Goal: Find specific page/section: Find specific page/section

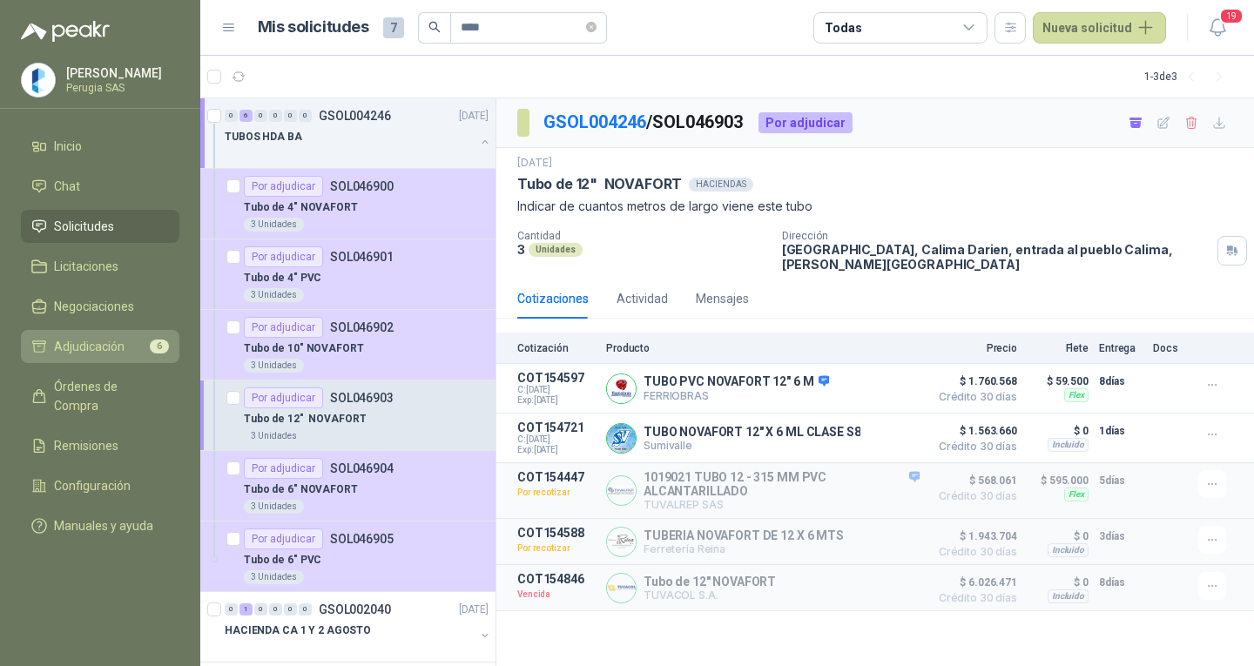
click at [68, 344] on span "Adjudicación" at bounding box center [89, 346] width 71 height 19
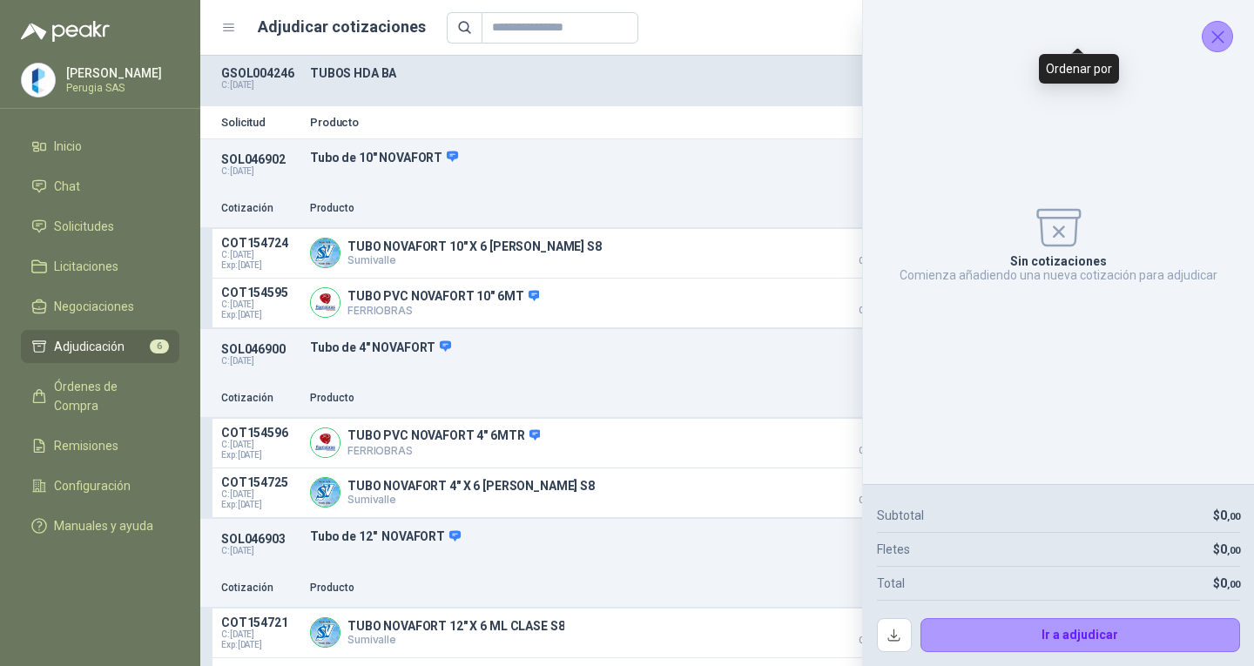
click at [1151, 30] on div "Sin cotizaciones Comienza añadiendo una nueva cotización para adjudicar" at bounding box center [1058, 242] width 363 height 456
click at [1217, 43] on icon "Cerrar" at bounding box center [1218, 37] width 22 height 22
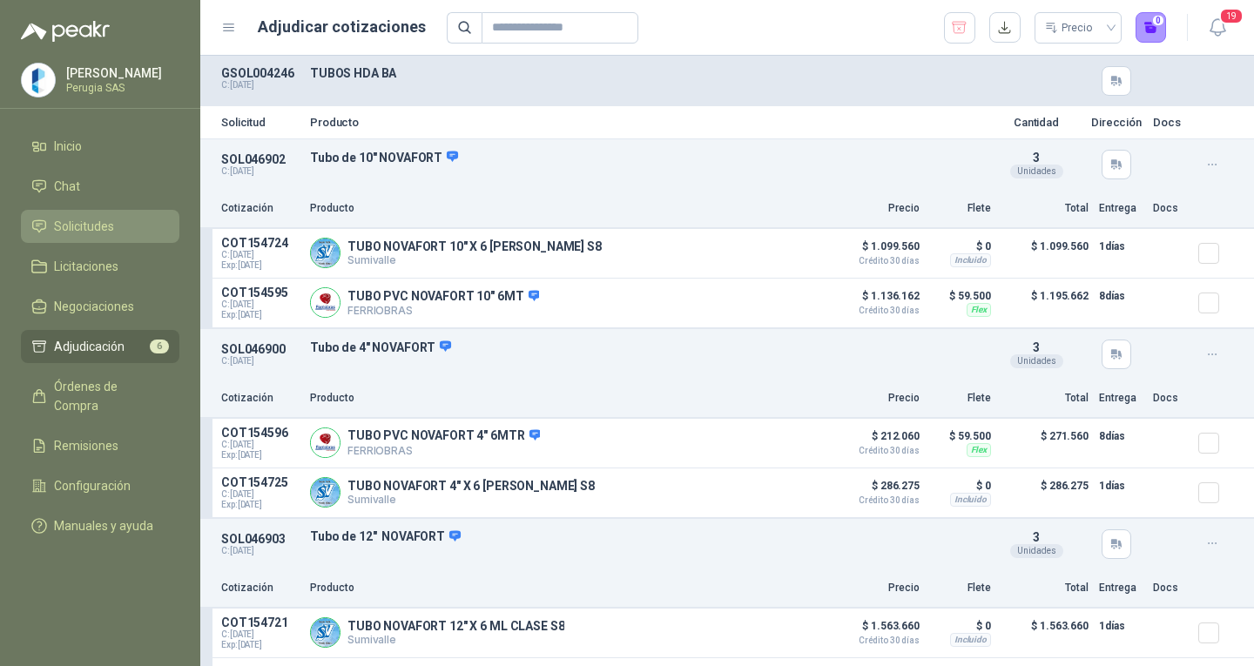
click at [58, 235] on span "Solicitudes" at bounding box center [84, 226] width 60 height 19
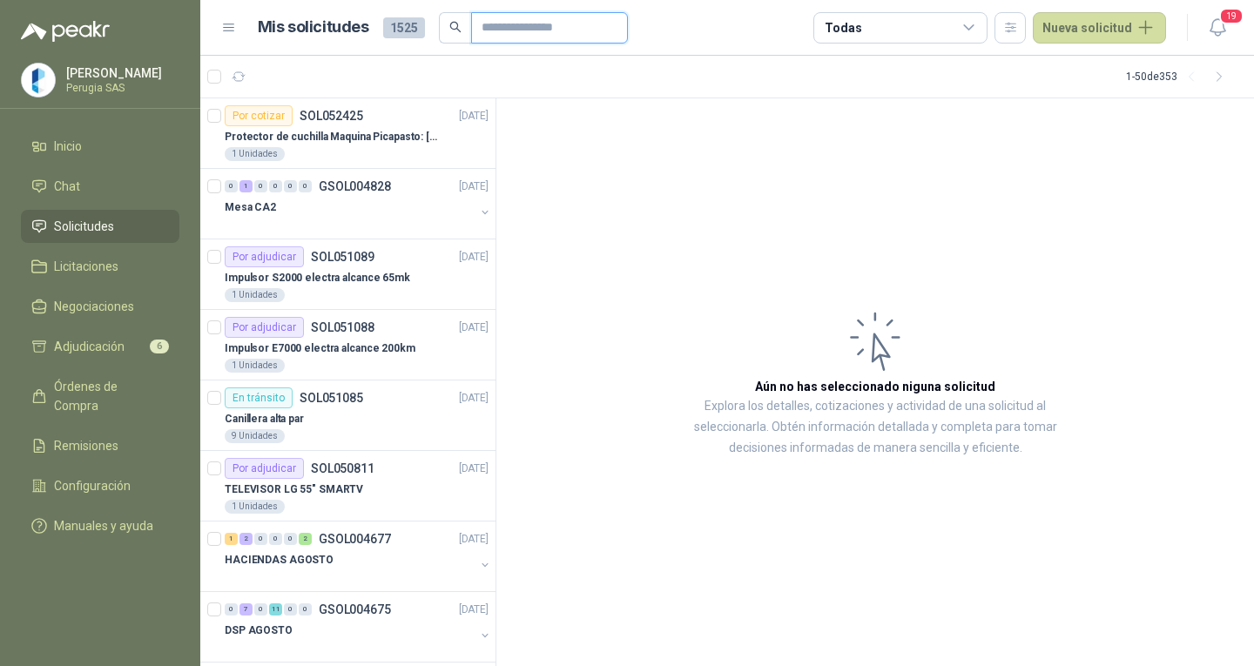
click at [495, 34] on input "text" at bounding box center [543, 28] width 122 height 30
type input "****"
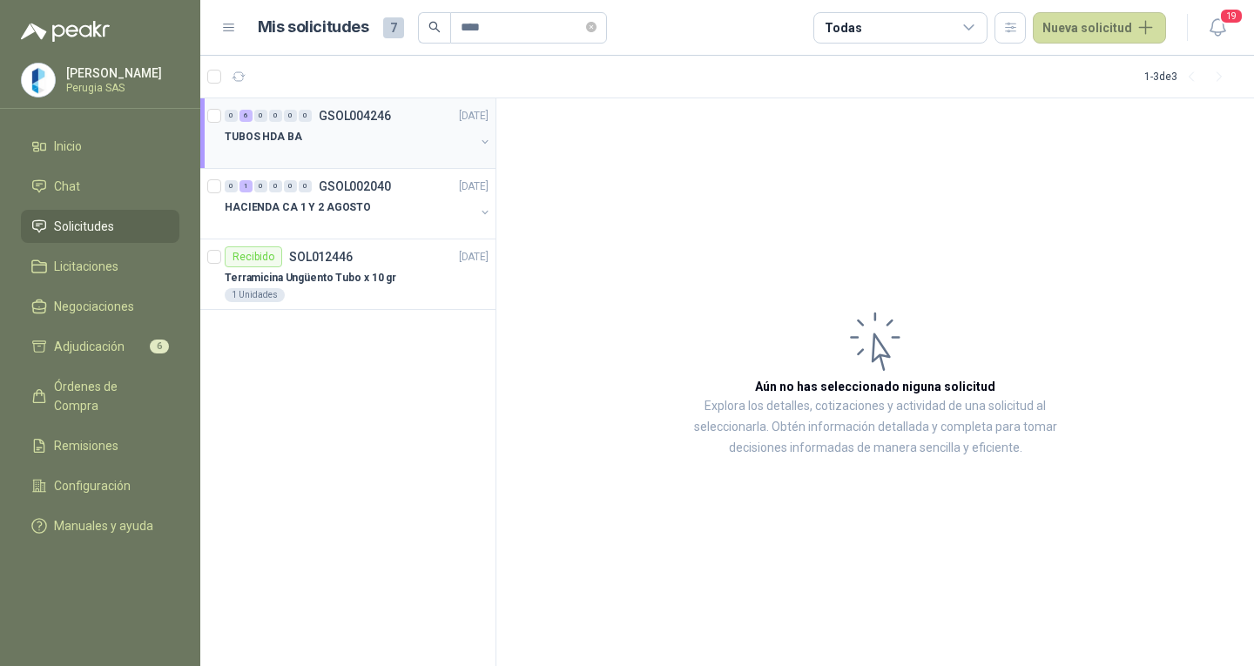
click at [395, 133] on div "TUBOS HDA BA" at bounding box center [350, 136] width 250 height 21
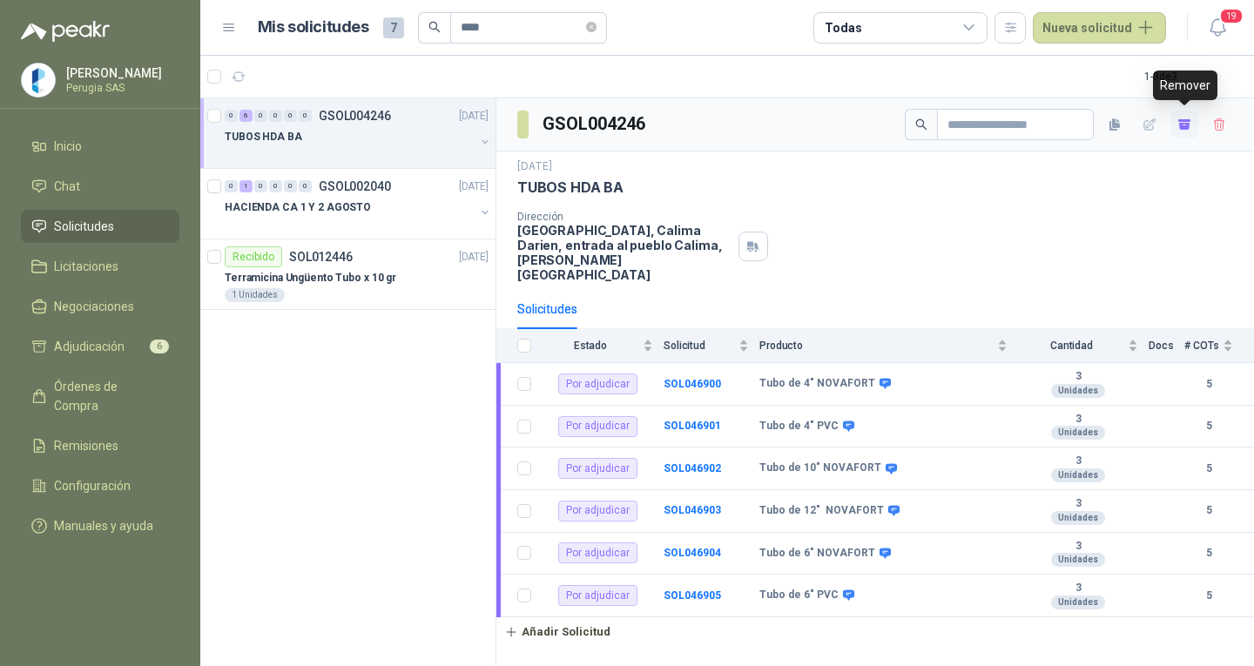
click at [1179, 114] on button "button" at bounding box center [1185, 125] width 28 height 28
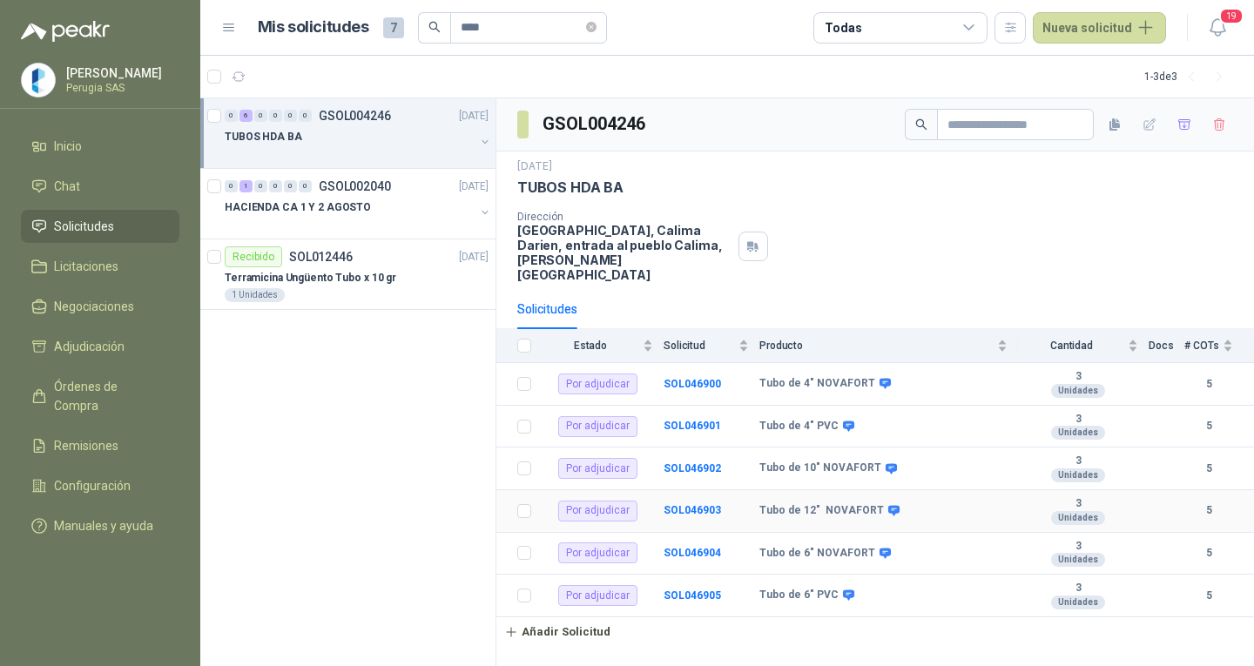
drag, startPoint x: 896, startPoint y: 496, endPoint x: 1253, endPoint y: 673, distance: 398.9
drag, startPoint x: 1253, startPoint y: 673, endPoint x: 397, endPoint y: 523, distance: 869.3
click at [397, 523] on div "0 6 0 0 0 0 GSOL004246 [DATE] TUBOS HDA BA 0 1 0 0 0 0 GSOL002040 [DATE] HACIEN…" at bounding box center [348, 382] width 296 height 569
